Goal: Information Seeking & Learning: Learn about a topic

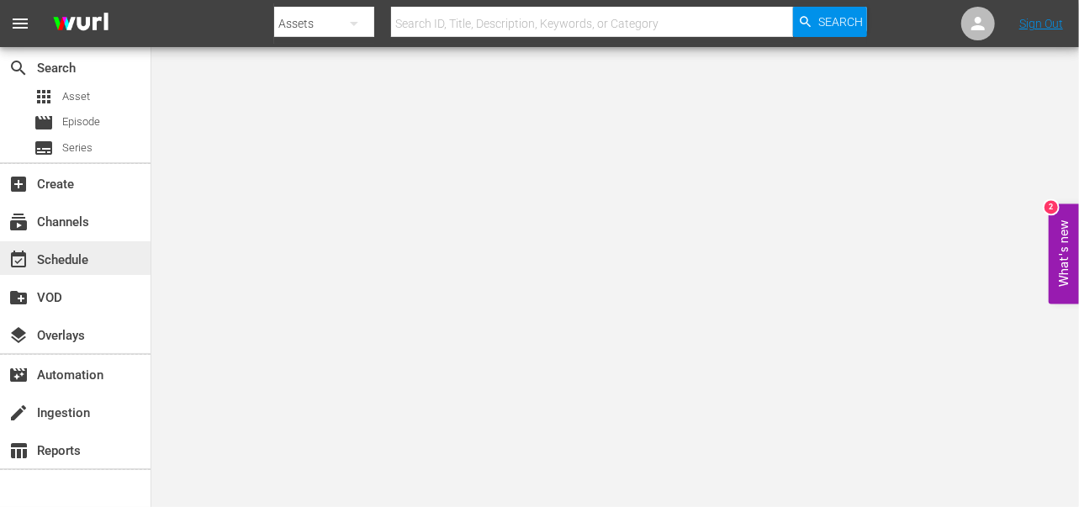
click at [58, 262] on div "event_available Schedule" at bounding box center [47, 257] width 94 height 15
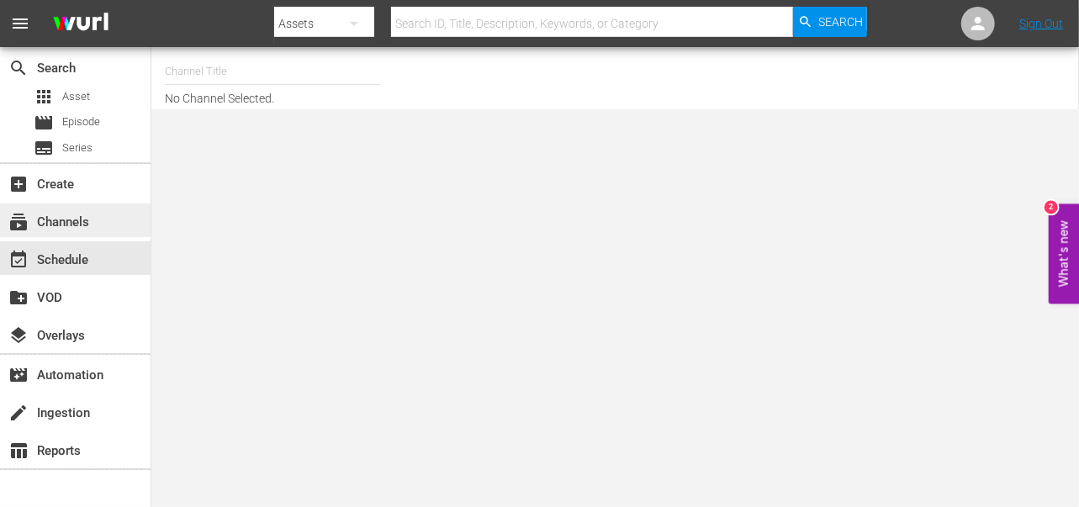
click at [74, 214] on div "subscriptions Channels" at bounding box center [47, 219] width 94 height 15
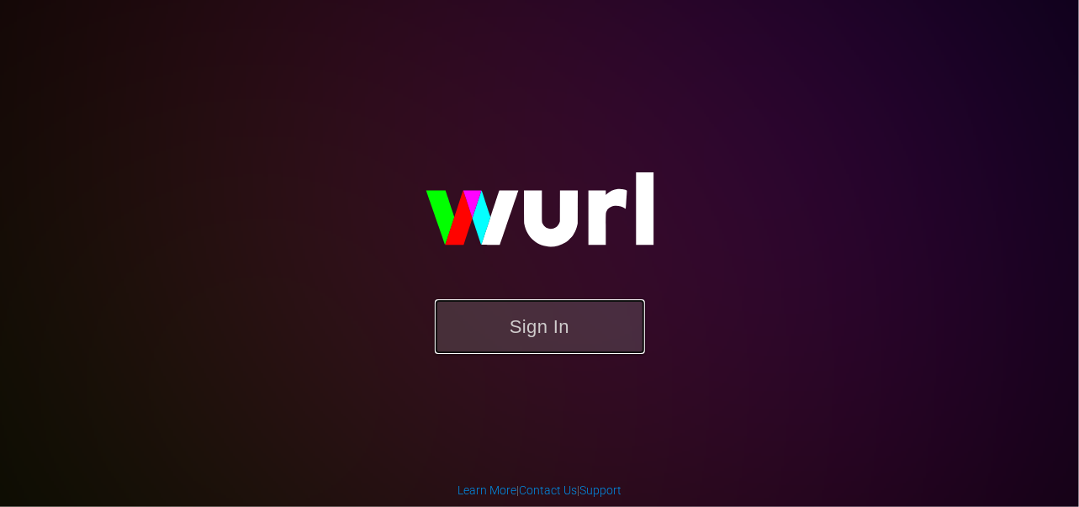
drag, startPoint x: 564, startPoint y: 331, endPoint x: 598, endPoint y: 319, distance: 35.6
click at [565, 331] on button "Sign In" at bounding box center [540, 326] width 210 height 55
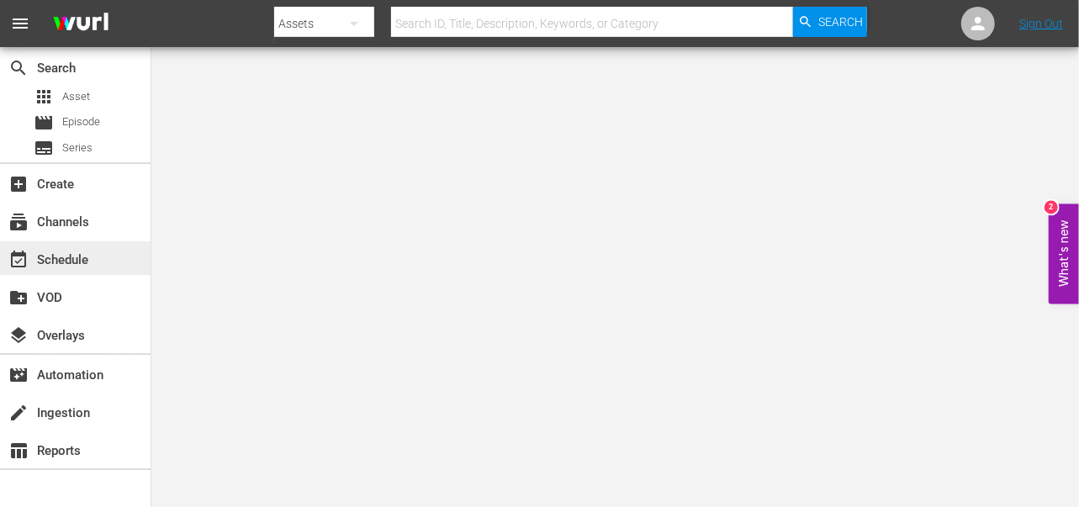
click at [66, 251] on div "event_available Schedule" at bounding box center [47, 257] width 94 height 15
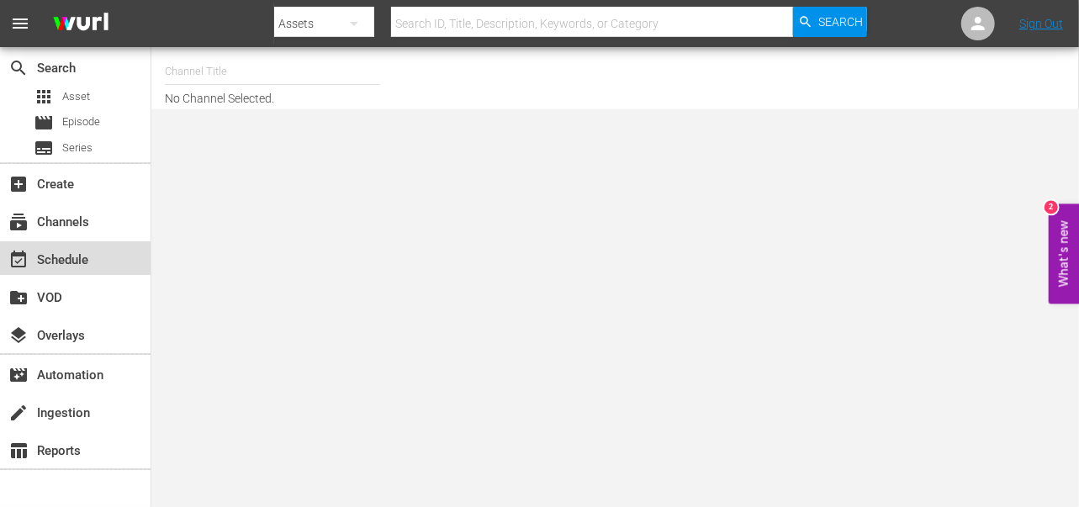
click at [74, 253] on div "event_available Schedule" at bounding box center [47, 257] width 94 height 15
click at [74, 210] on div "subscriptions Channels" at bounding box center [75, 221] width 151 height 34
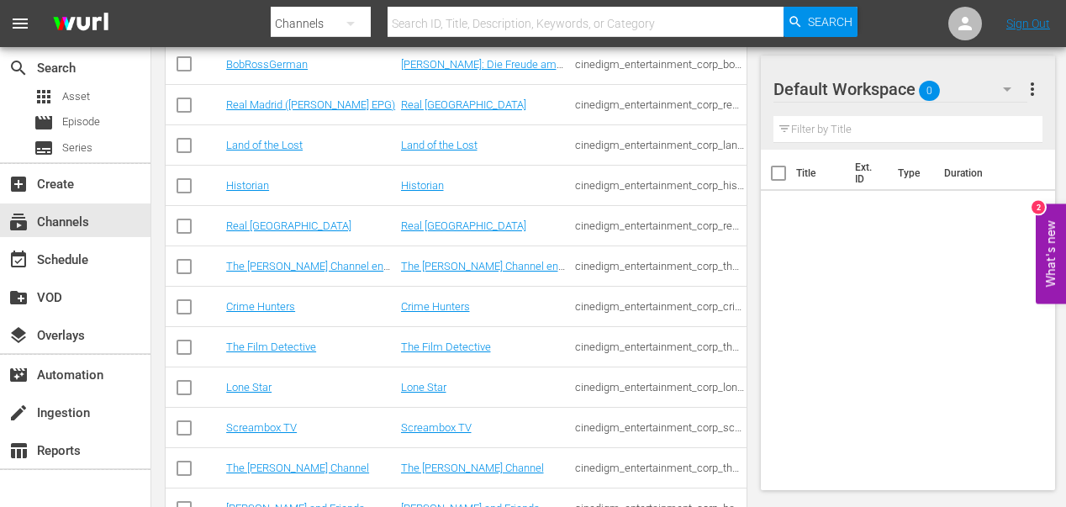
scroll to position [468, 0]
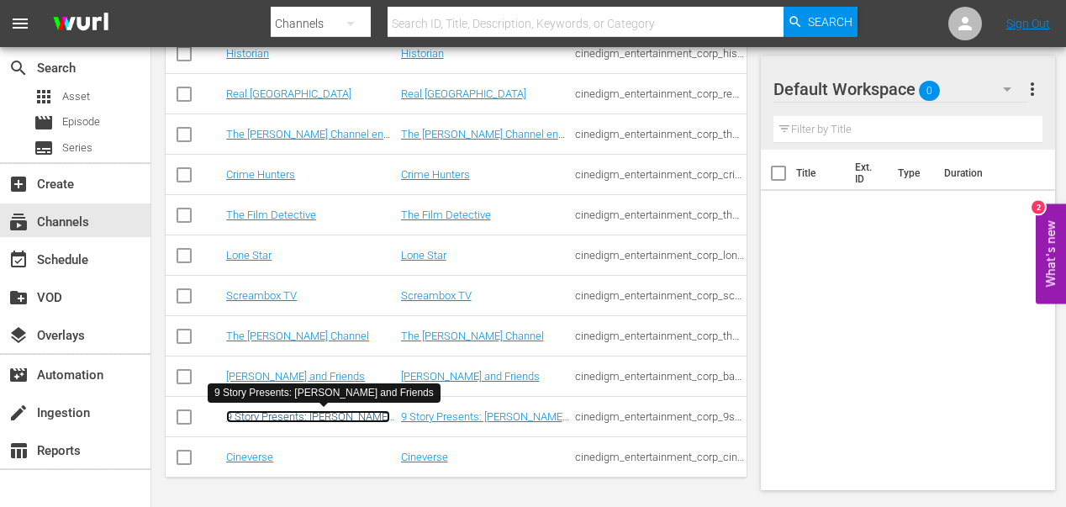
click at [268, 420] on link "9 Story Presents: [PERSON_NAME] and Friends" at bounding box center [308, 422] width 164 height 25
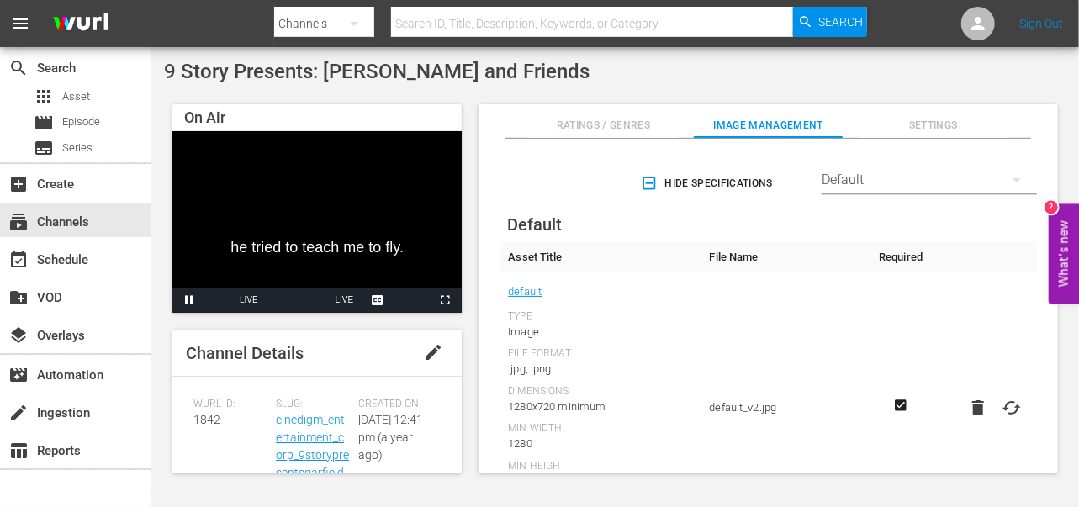
click at [359, 238] on video "Video Player" at bounding box center [316, 222] width 289 height 182
click at [189, 300] on span "Video Player" at bounding box center [189, 300] width 0 height 0
click at [445, 300] on span "Video Player" at bounding box center [445, 300] width 0 height 0
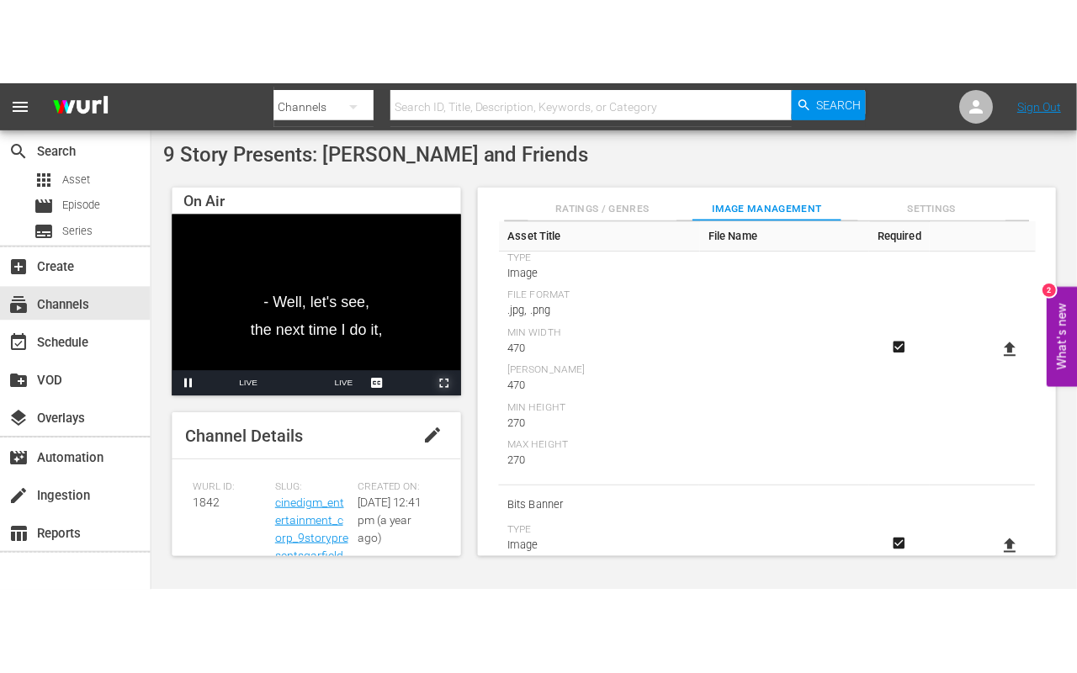
scroll to position [663, 0]
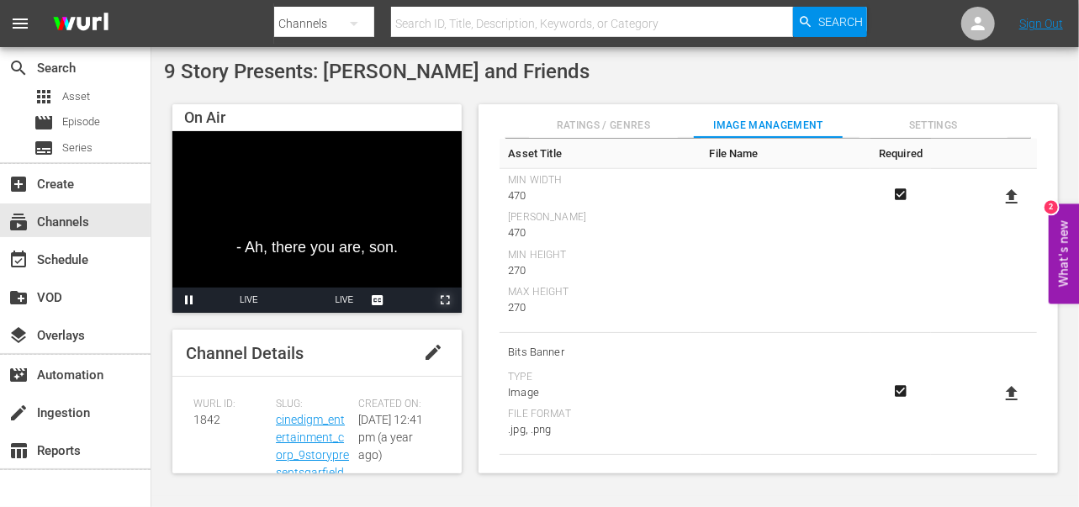
click at [445, 300] on span "Video Player" at bounding box center [445, 300] width 0 height 0
click at [47, 219] on div "subscriptions Channels" at bounding box center [47, 219] width 94 height 15
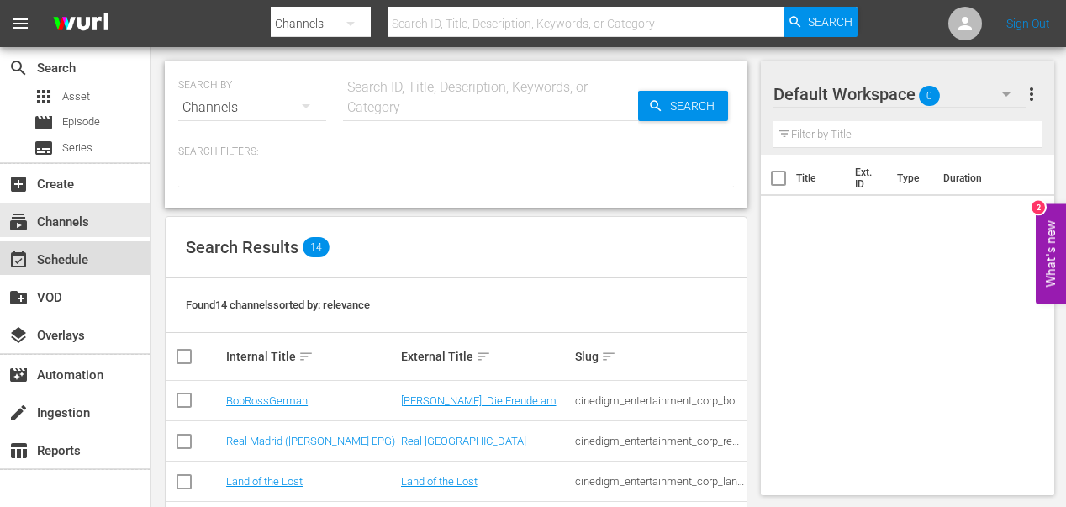
click at [74, 260] on div "event_available Schedule" at bounding box center [47, 257] width 94 height 15
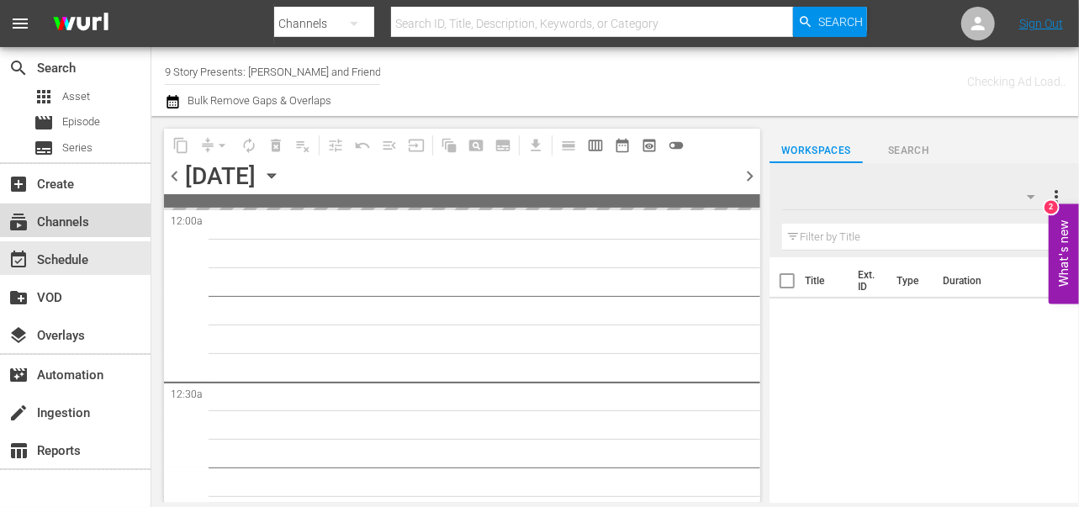
click at [76, 216] on div "subscriptions Channels" at bounding box center [47, 219] width 94 height 15
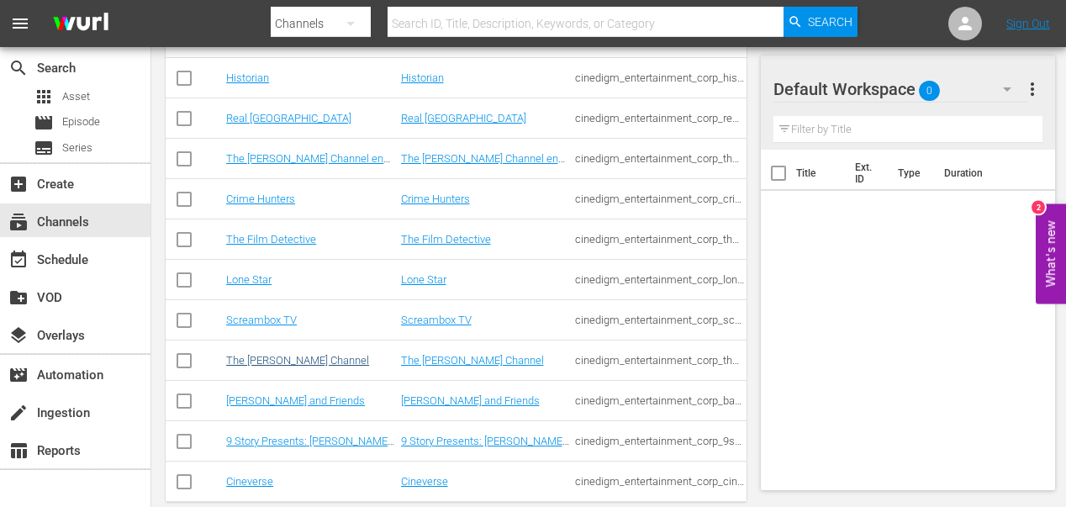
scroll to position [468, 0]
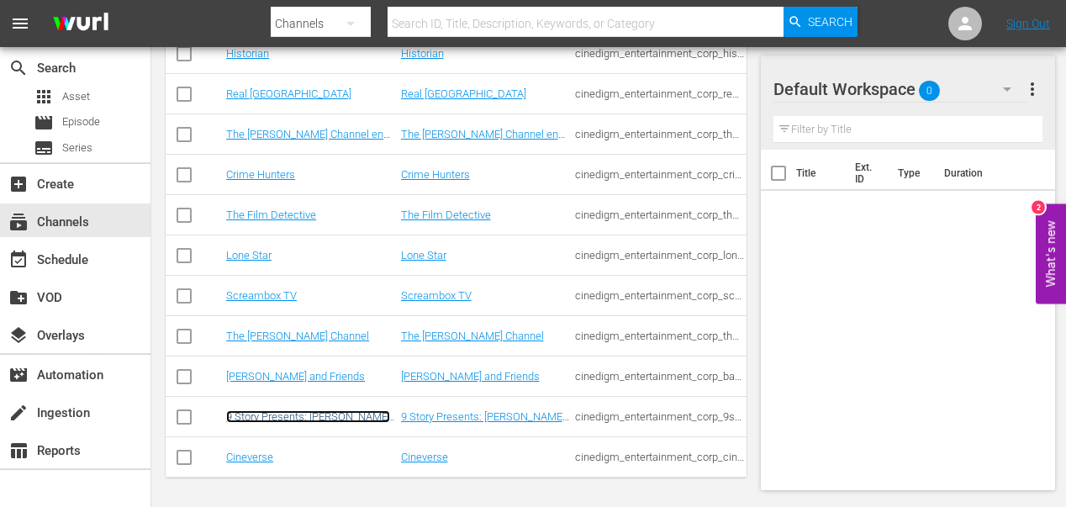
click at [275, 414] on link "9 Story Presents: [PERSON_NAME] and Friends" at bounding box center [308, 422] width 164 height 25
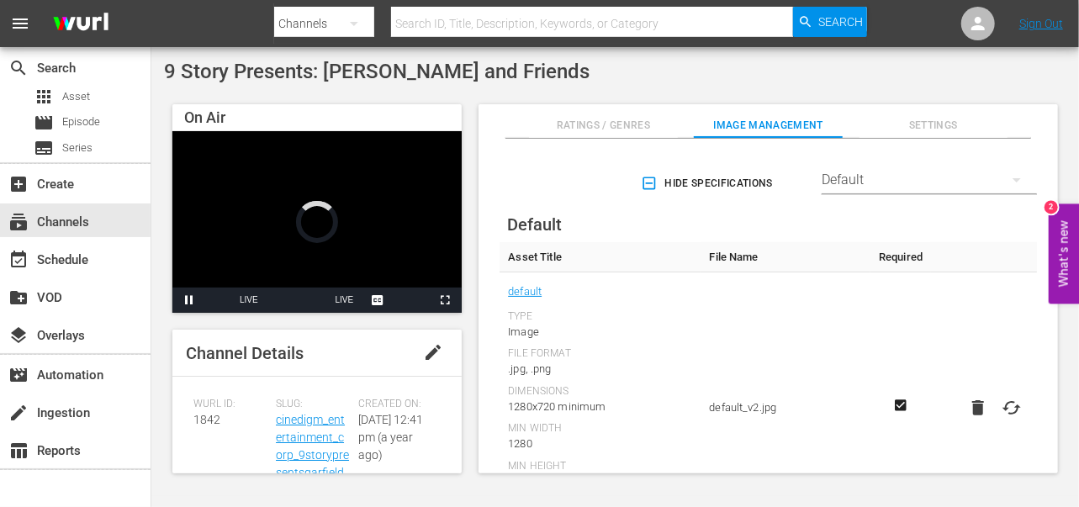
click at [446, 283] on video "Video Player" at bounding box center [316, 222] width 289 height 182
click at [445, 300] on span "Video Player" at bounding box center [445, 300] width 0 height 0
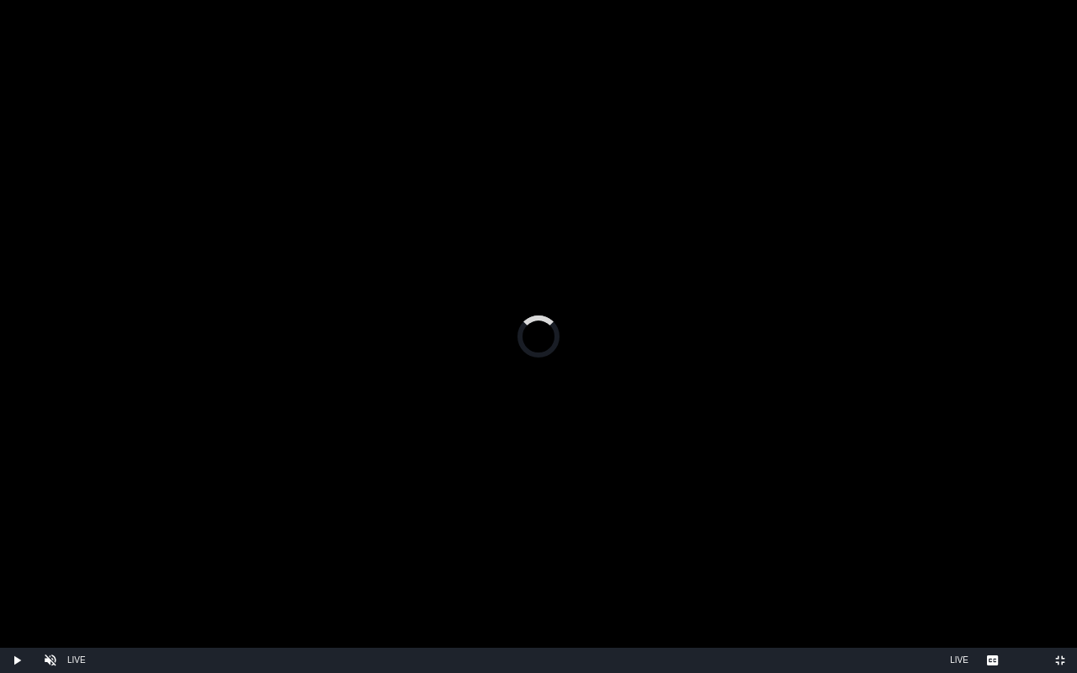
click at [549, 71] on video "Video Player" at bounding box center [538, 336] width 1077 height 673
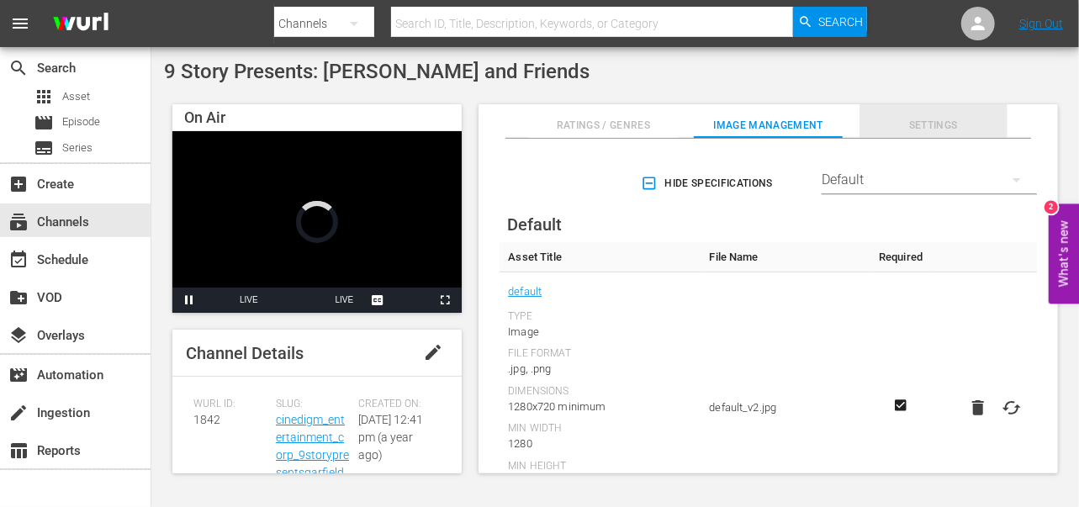
click at [922, 126] on span "Settings" at bounding box center [934, 126] width 149 height 18
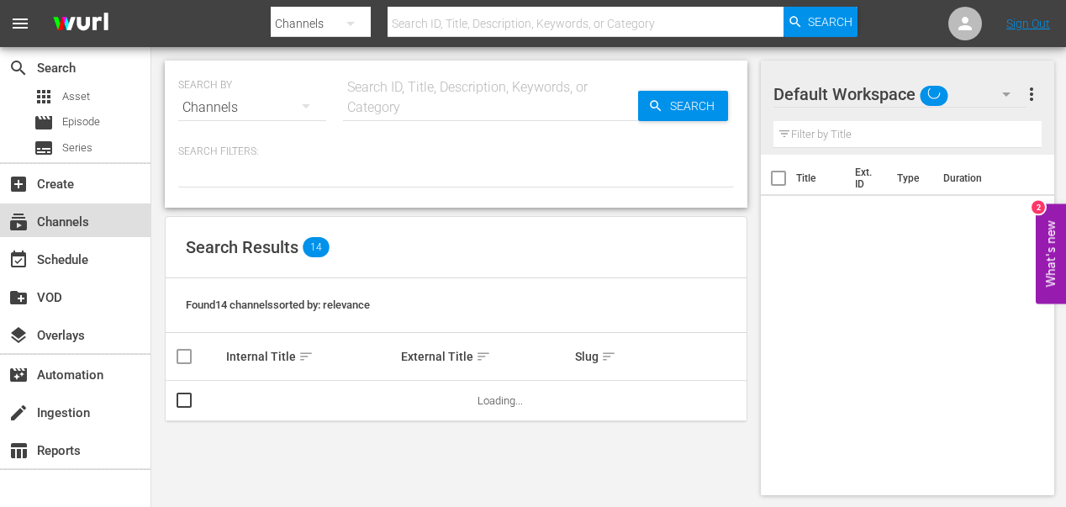
click at [71, 226] on div "subscriptions Channels" at bounding box center [47, 219] width 94 height 15
click at [77, 252] on div "event_available Schedule" at bounding box center [47, 257] width 94 height 15
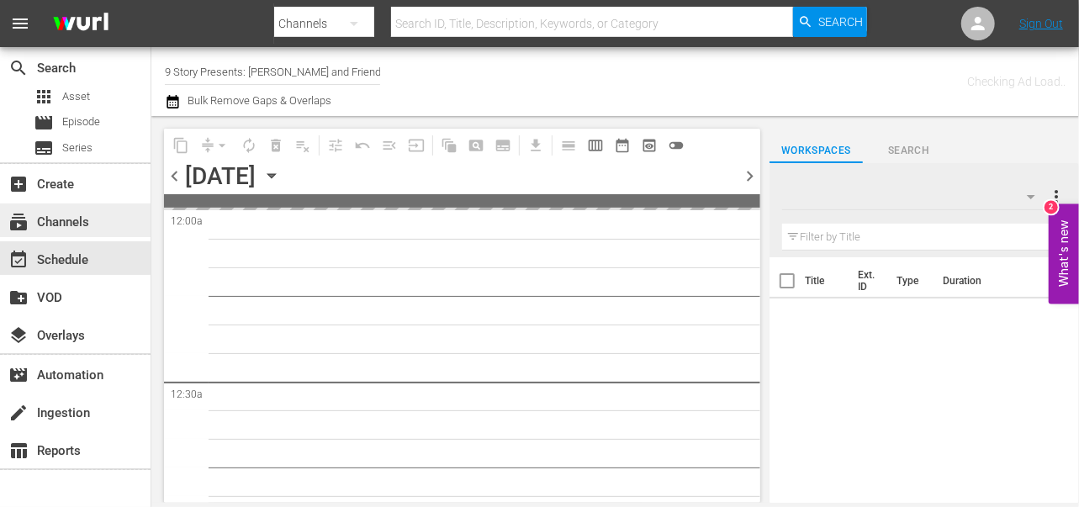
click at [75, 219] on div "subscriptions Channels" at bounding box center [47, 219] width 94 height 15
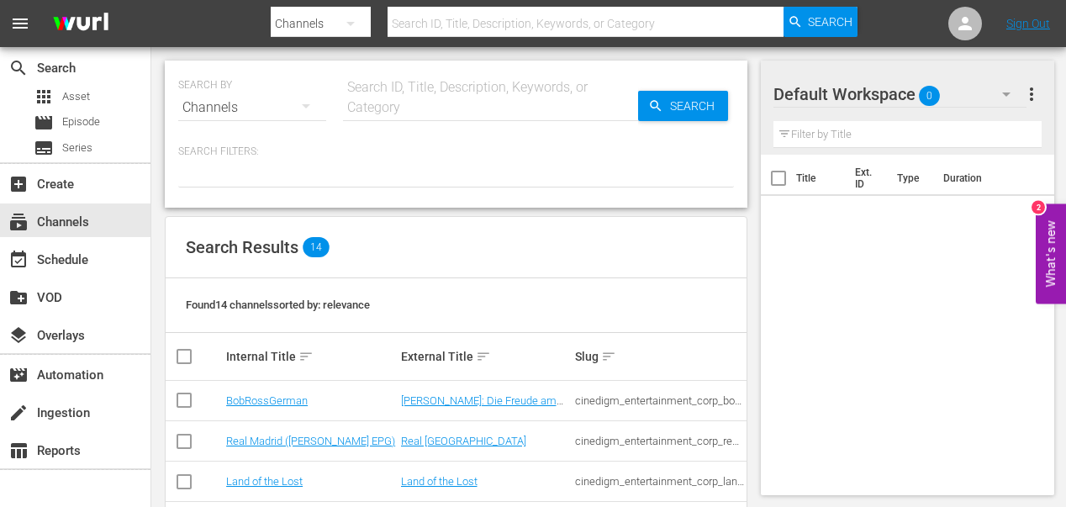
click at [427, 242] on div "Search Results 14" at bounding box center [456, 247] width 581 height 61
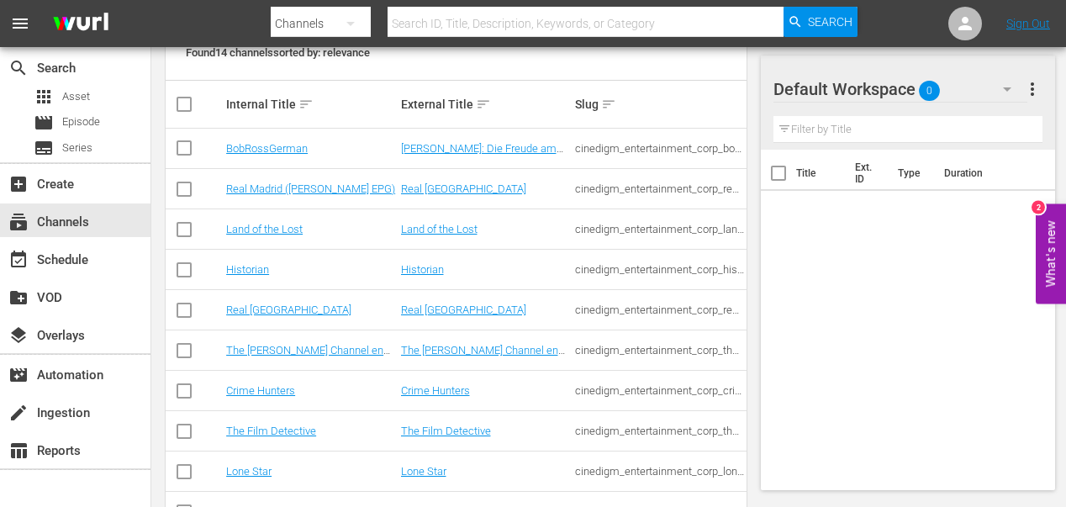
scroll to position [421, 0]
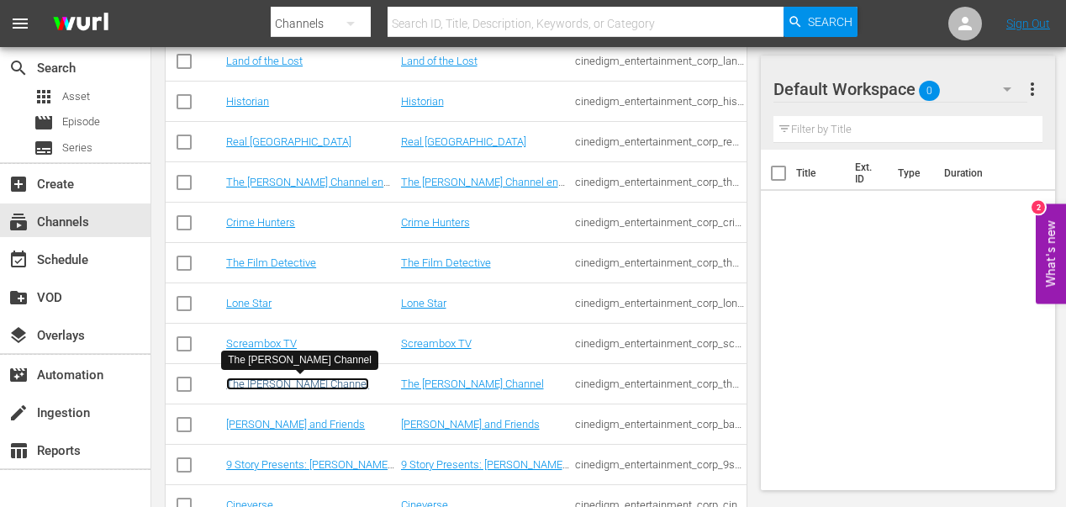
click at [266, 383] on link "The [PERSON_NAME] Channel" at bounding box center [297, 384] width 143 height 13
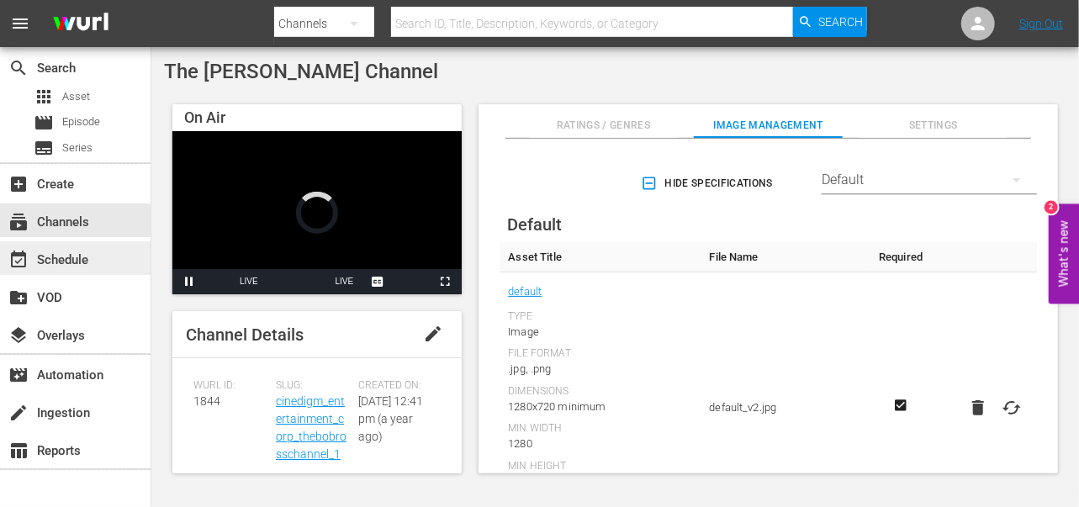
click at [56, 253] on div "event_available Schedule" at bounding box center [47, 257] width 94 height 15
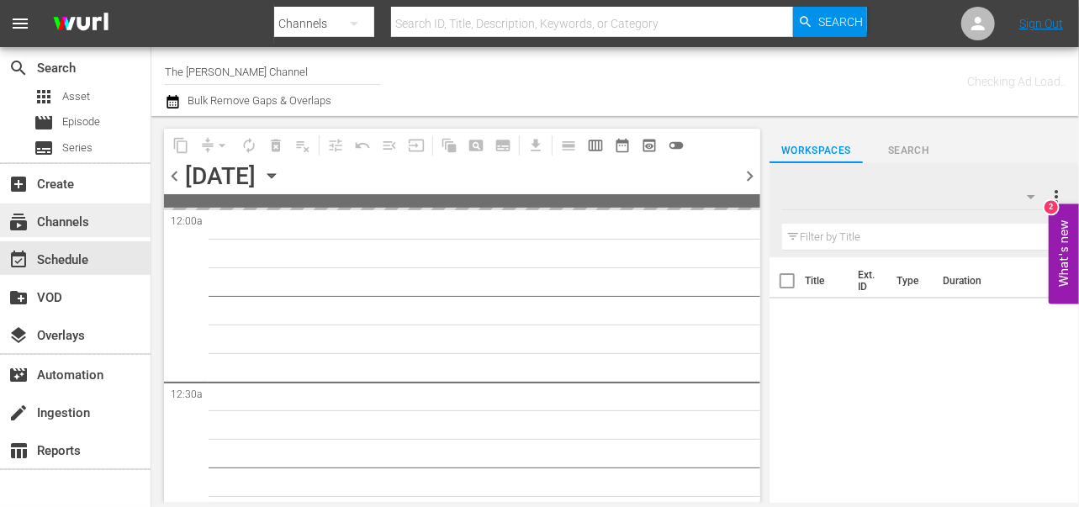
click at [67, 221] on div "subscriptions Channels" at bounding box center [47, 219] width 94 height 15
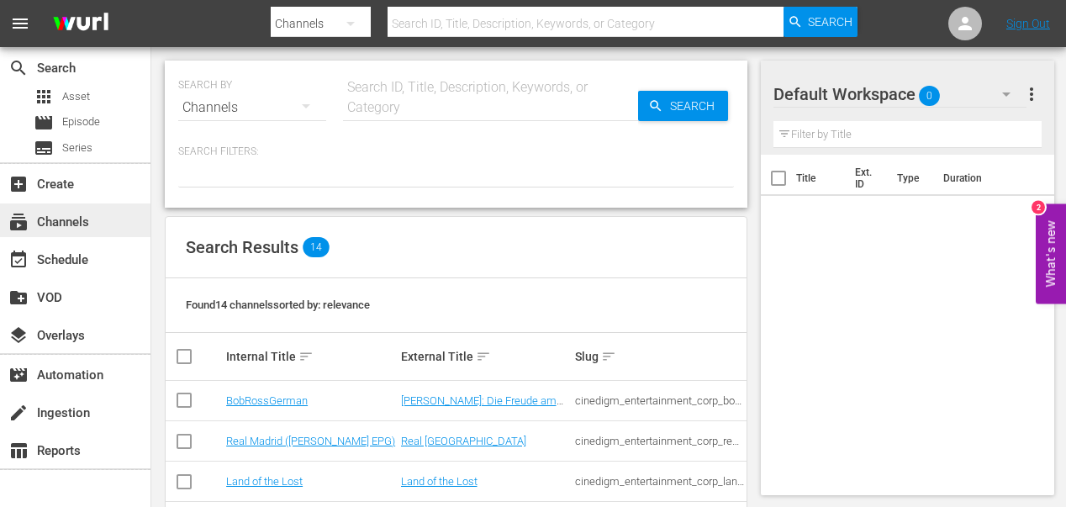
click at [72, 220] on div "subscriptions Channels" at bounding box center [47, 219] width 94 height 15
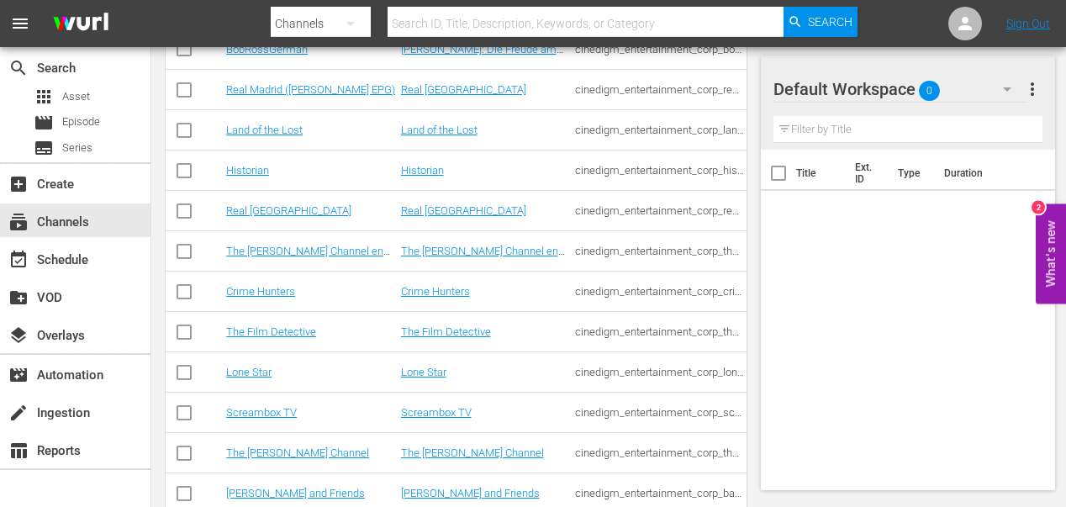
scroll to position [468, 0]
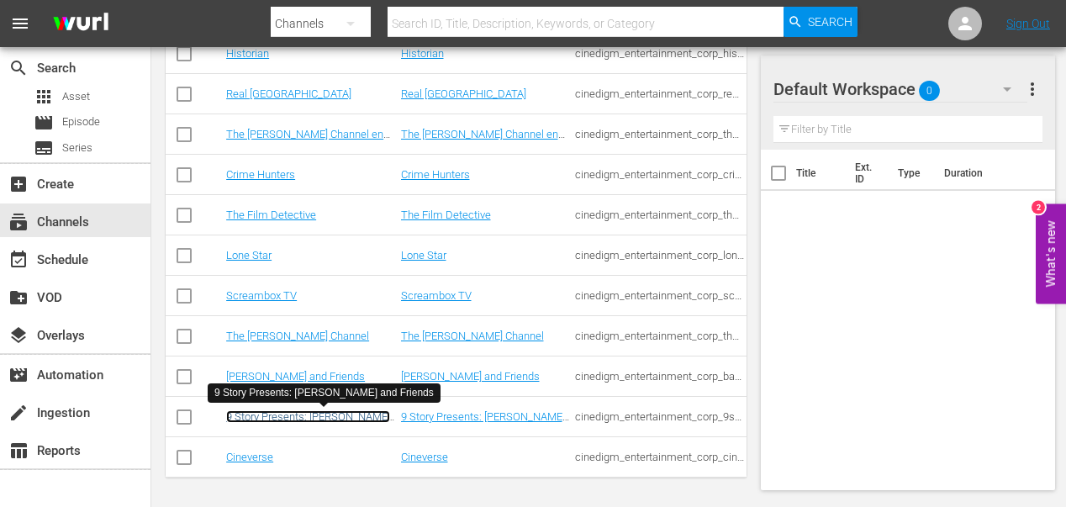
click at [277, 415] on link "9 Story Presents: [PERSON_NAME] and Friends" at bounding box center [308, 422] width 164 height 25
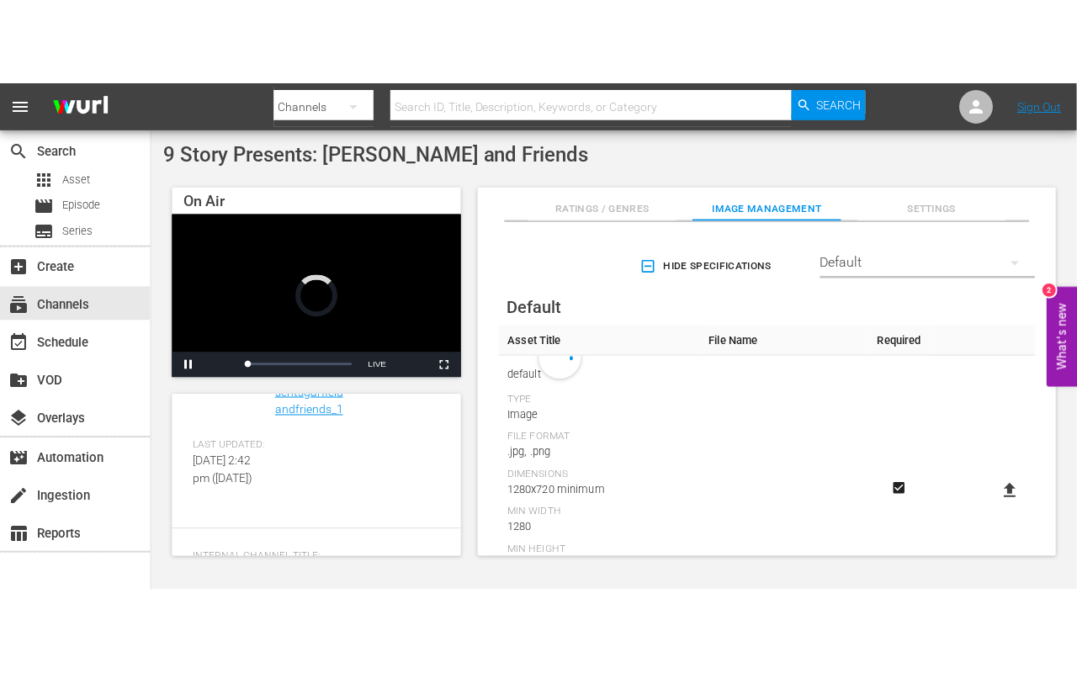
scroll to position [84, 0]
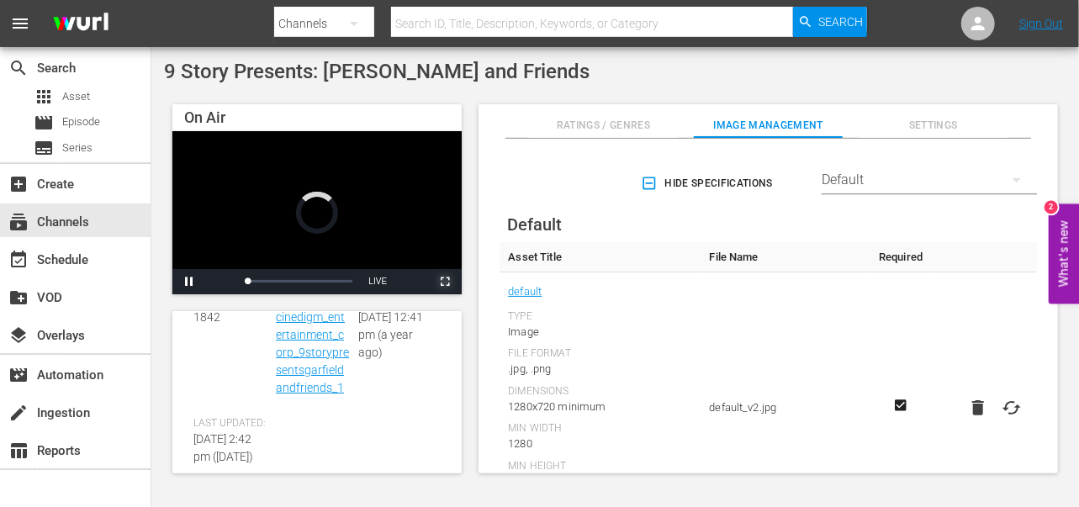
click at [445, 282] on span "Video Player" at bounding box center [445, 282] width 0 height 0
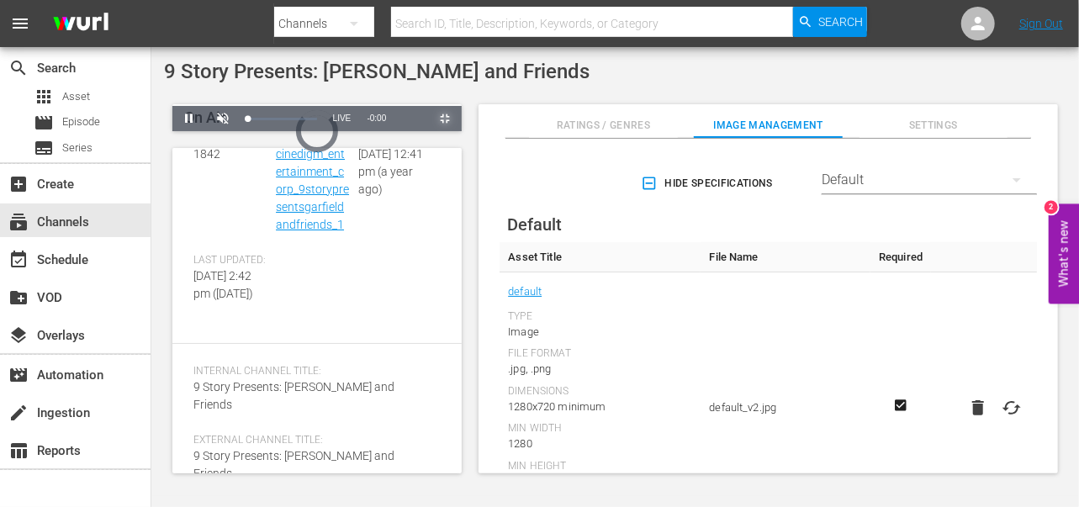
scroll to position [52, 0]
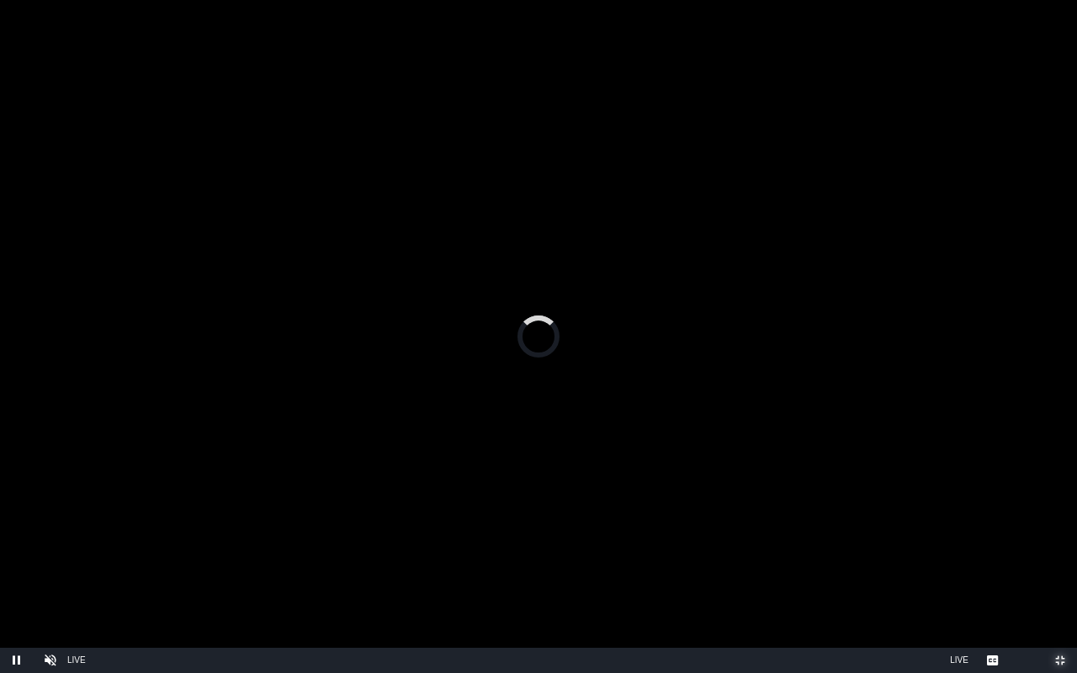
click at [1060, 506] on span "Video Player" at bounding box center [1060, 660] width 0 height 0
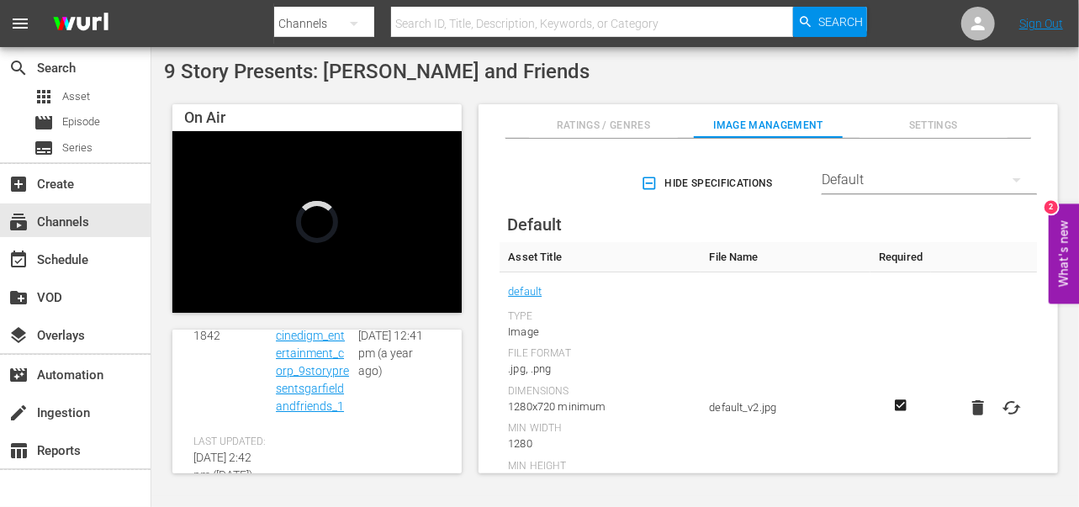
click at [1040, 15] on nav "menu Search By Channels Search ID, Title, Description, Keywords, or Category Se…" at bounding box center [539, 23] width 1079 height 47
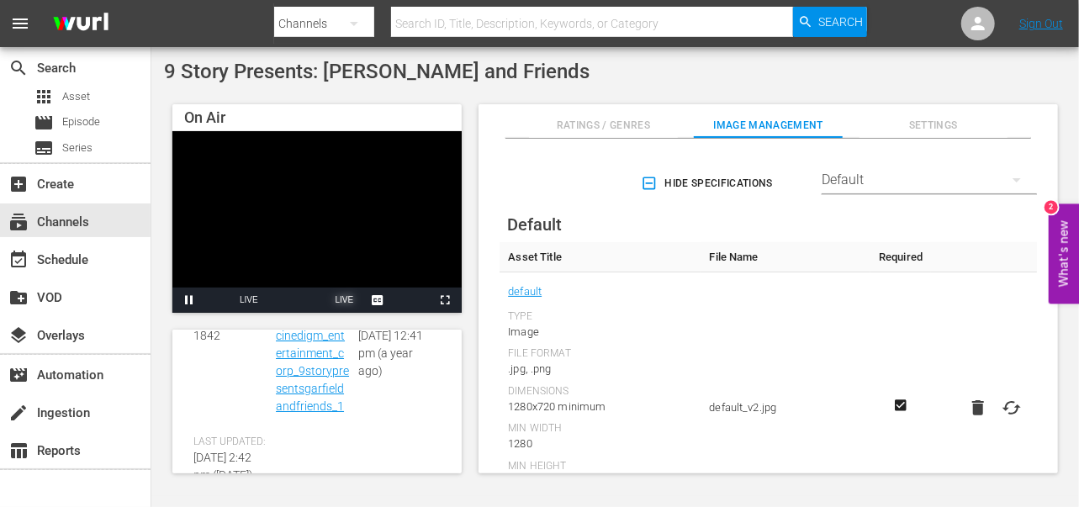
click at [345, 303] on span "LIVE" at bounding box center [344, 299] width 19 height 9
click at [252, 303] on div "Stream Type LIVE" at bounding box center [249, 300] width 19 height 25
click at [426, 295] on button "Picture-in-Picture" at bounding box center [411, 300] width 34 height 25
click at [445, 300] on span "Video Player" at bounding box center [445, 300] width 0 height 0
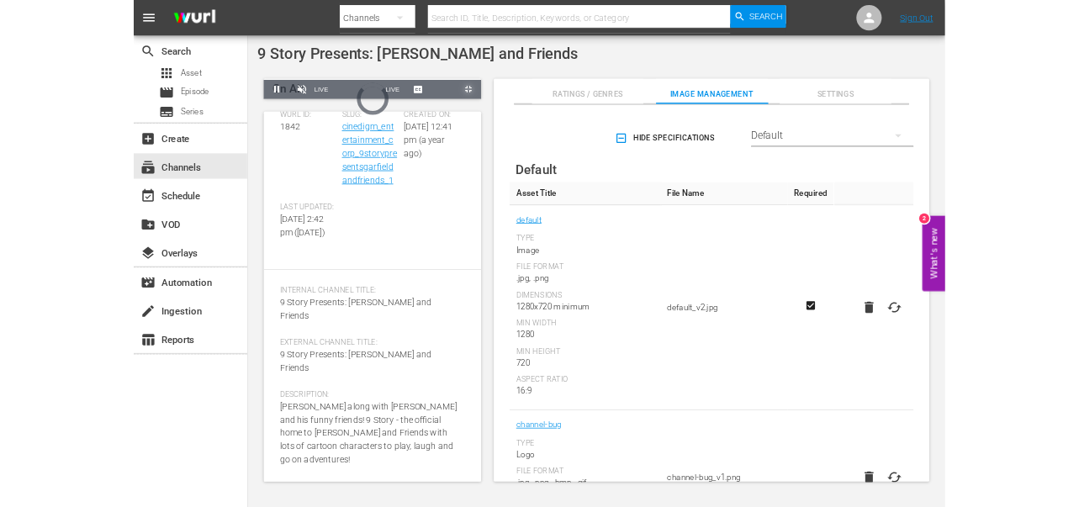
scroll to position [52, 0]
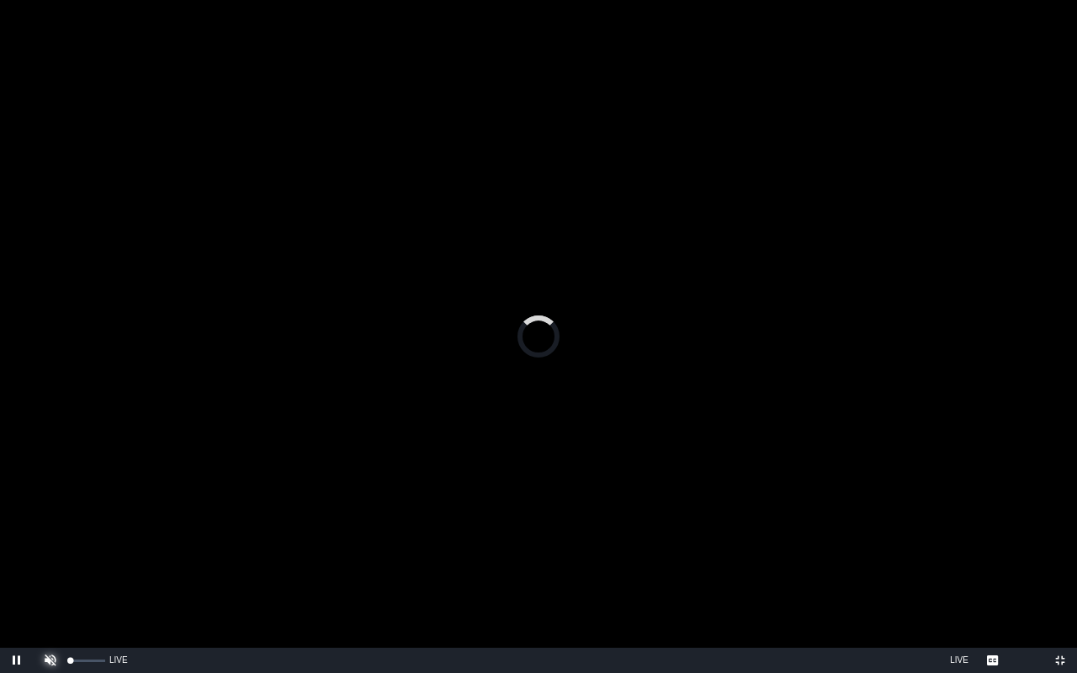
click at [50, 506] on span "Video Player" at bounding box center [50, 660] width 0 height 0
click at [1060, 506] on span "Video Player" at bounding box center [1060, 660] width 0 height 0
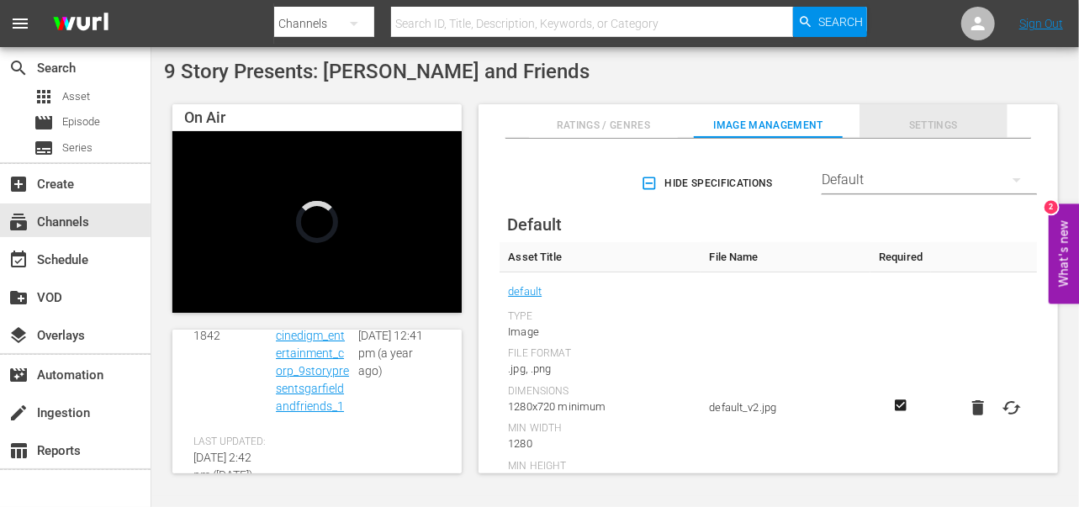
click at [933, 129] on span "Settings" at bounding box center [934, 126] width 149 height 18
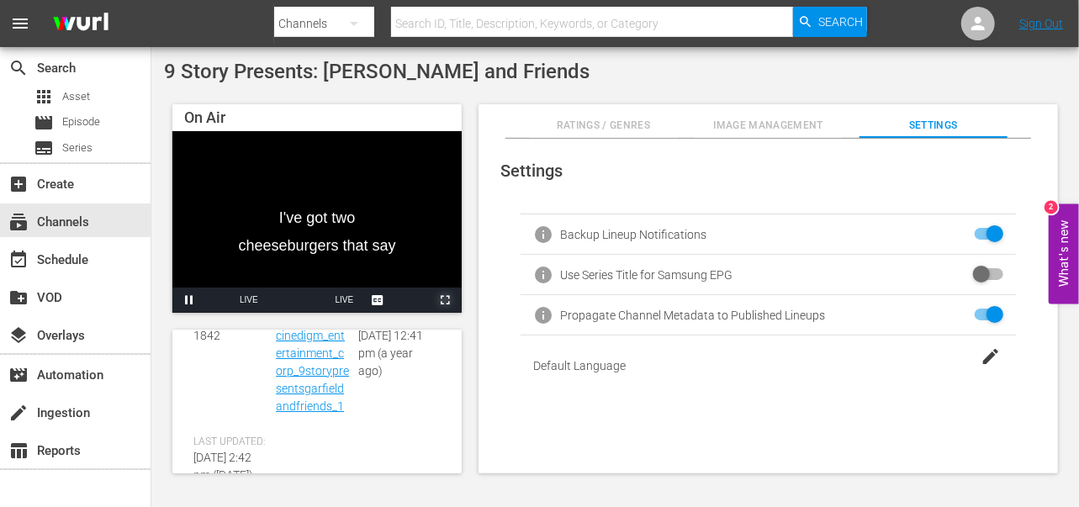
click at [445, 300] on span "Video Player" at bounding box center [445, 300] width 0 height 0
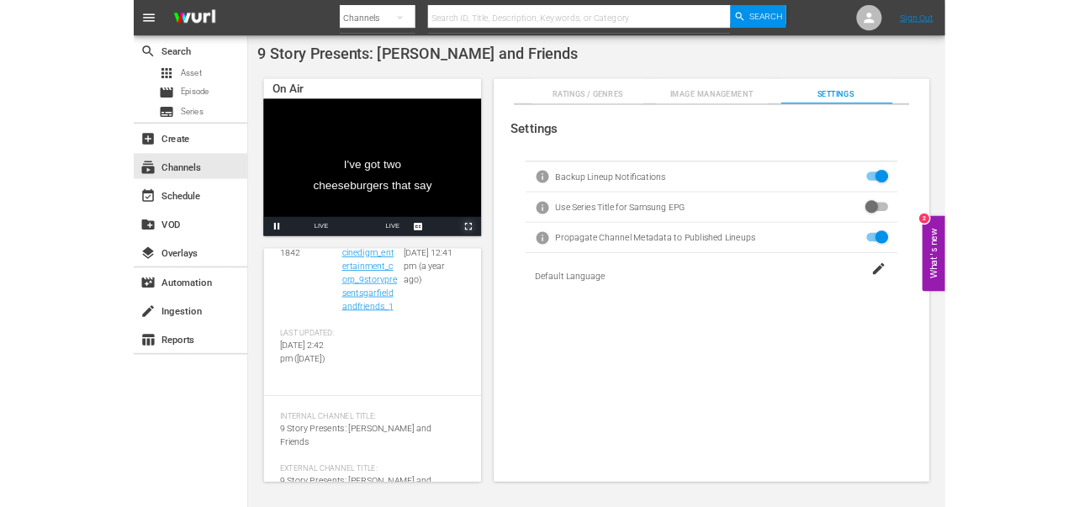
scroll to position [52, 0]
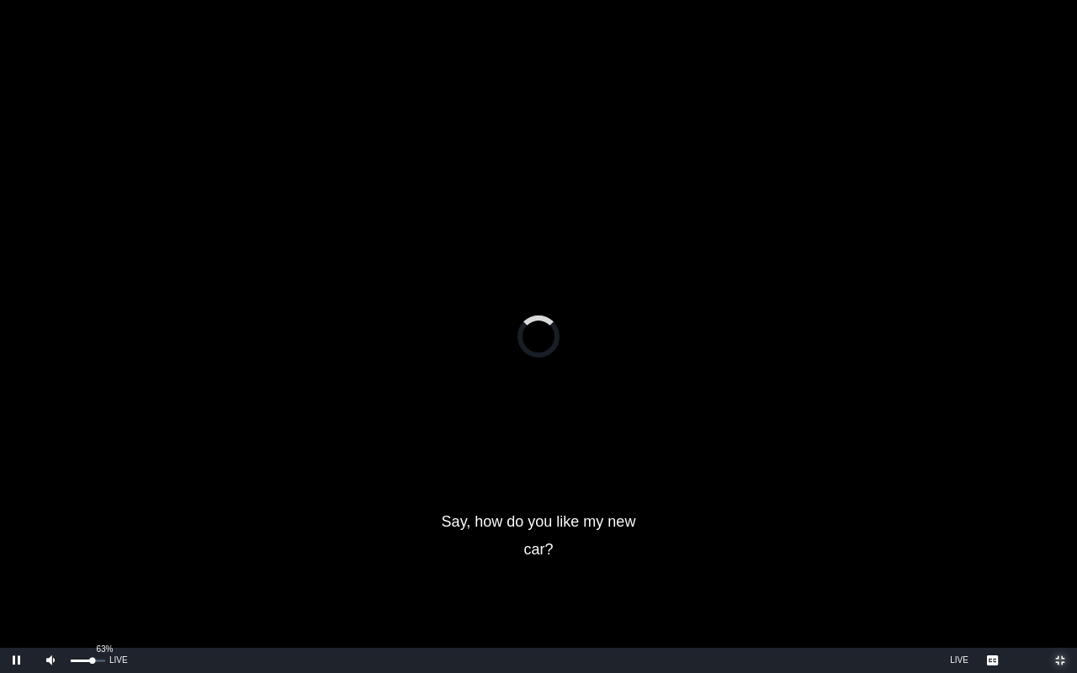
drag, startPoint x: 104, startPoint y: 659, endPoint x: 92, endPoint y: 661, distance: 12.9
click at [92, 506] on div "Volume Level" at bounding box center [82, 660] width 22 height 3
click at [1060, 506] on span "Video Player" at bounding box center [1060, 660] width 0 height 0
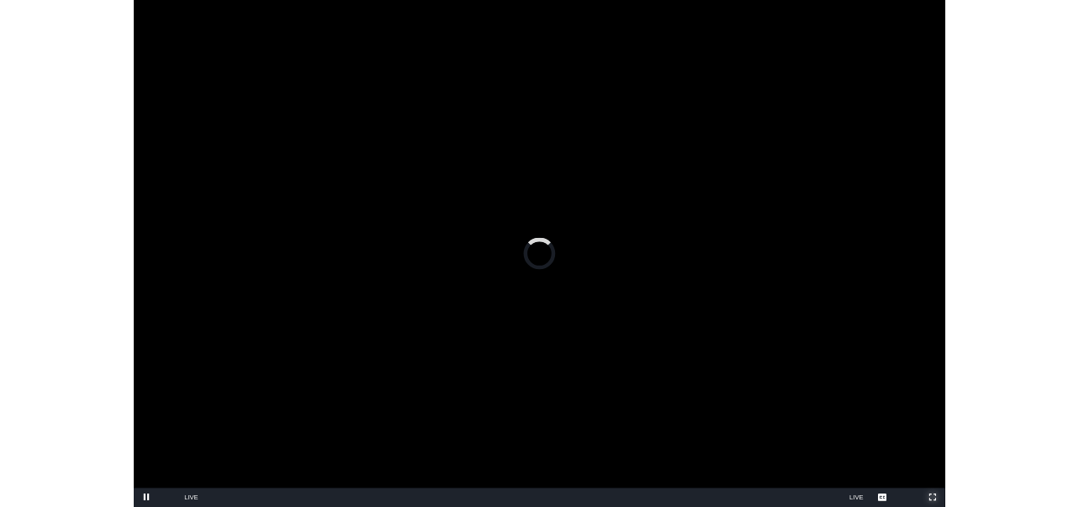
scroll to position [84, 0]
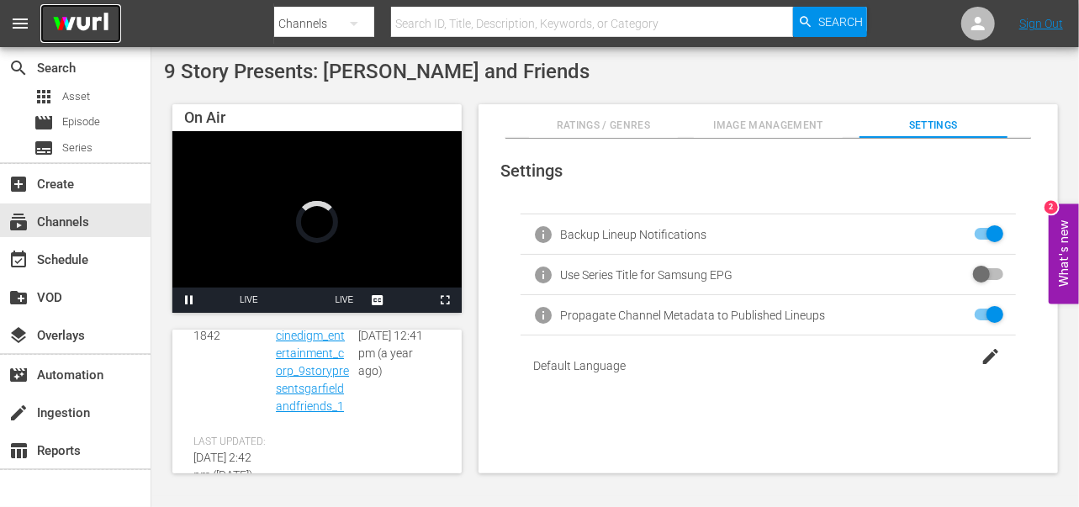
click at [89, 24] on img at bounding box center [80, 24] width 81 height 40
